Goal: Navigation & Orientation: Find specific page/section

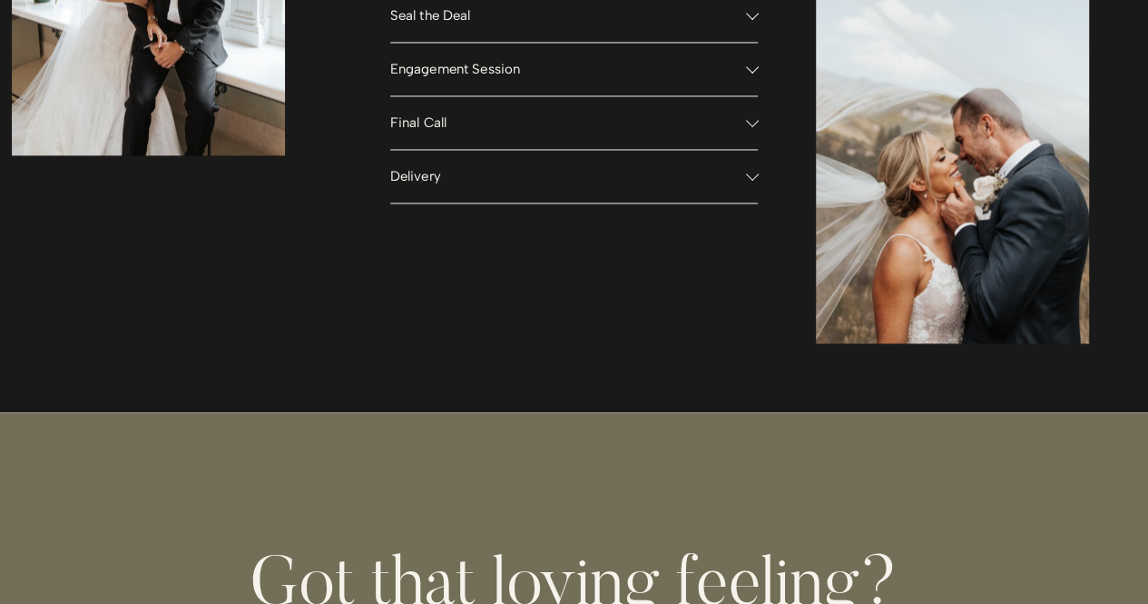
scroll to position [1504, 0]
click at [748, 182] on div at bounding box center [751, 175] width 13 height 13
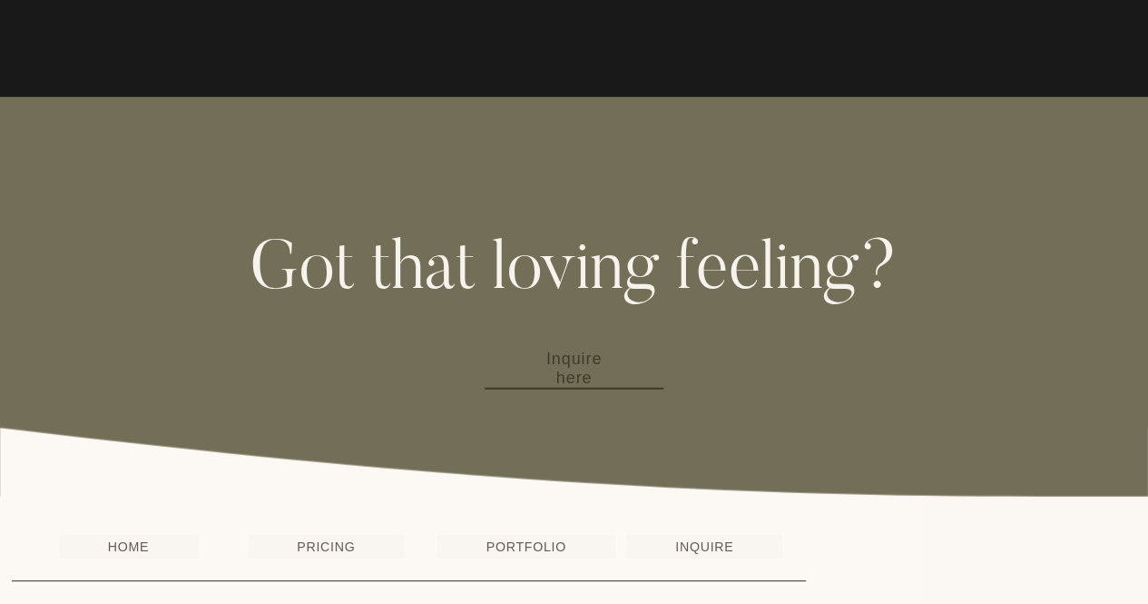
scroll to position [2350, 0]
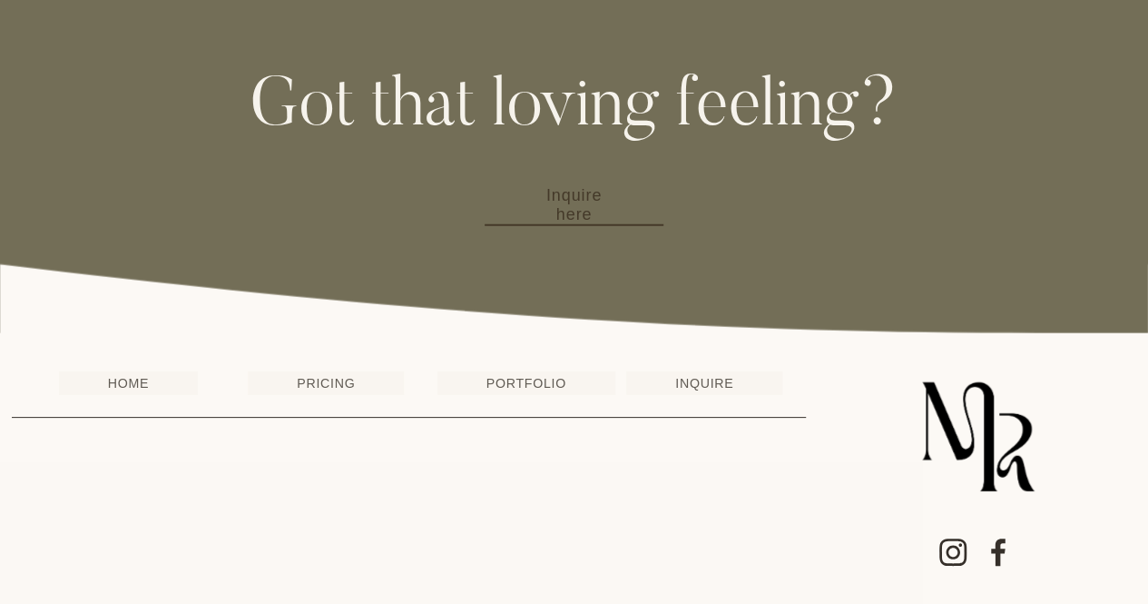
click at [339, 379] on link "PRICING" at bounding box center [326, 383] width 156 height 25
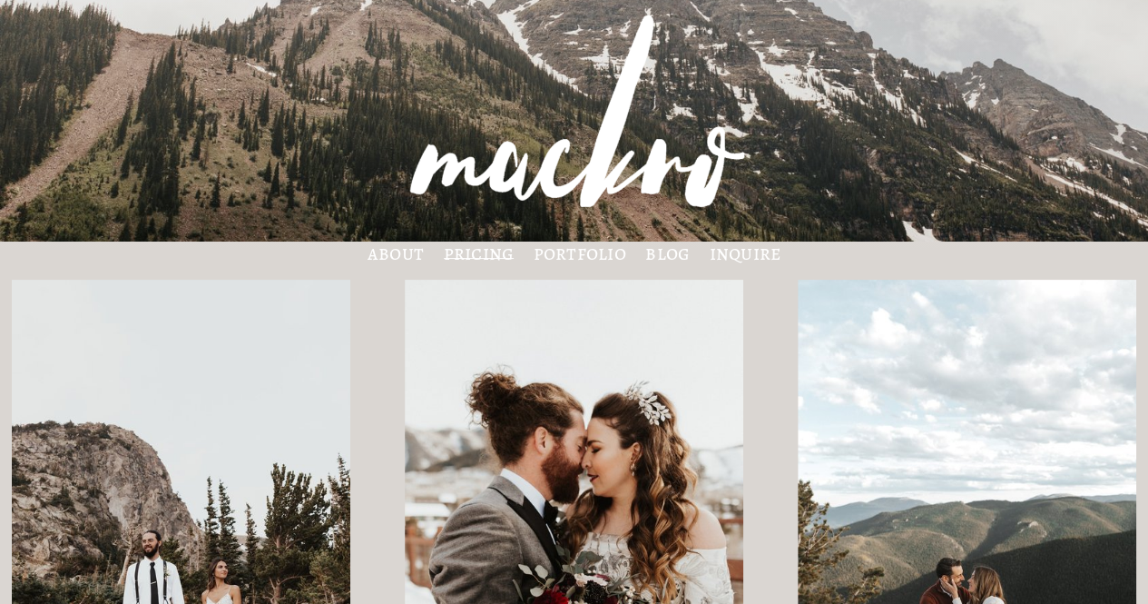
click at [552, 250] on link "portfolio" at bounding box center [580, 253] width 93 height 15
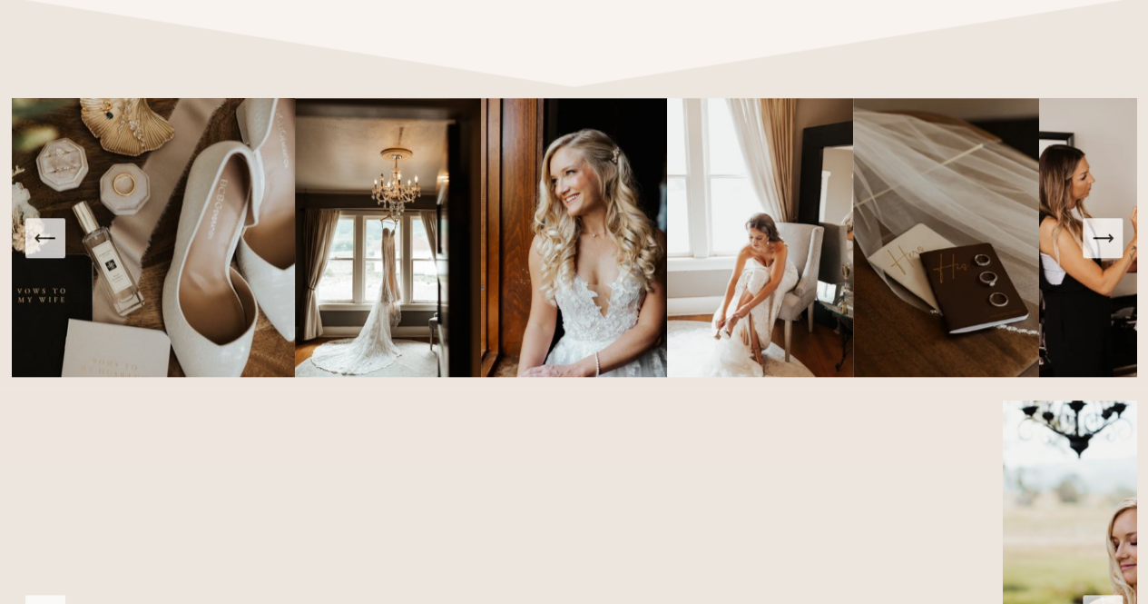
scroll to position [1214, 0]
